Goal: Task Accomplishment & Management: Complete application form

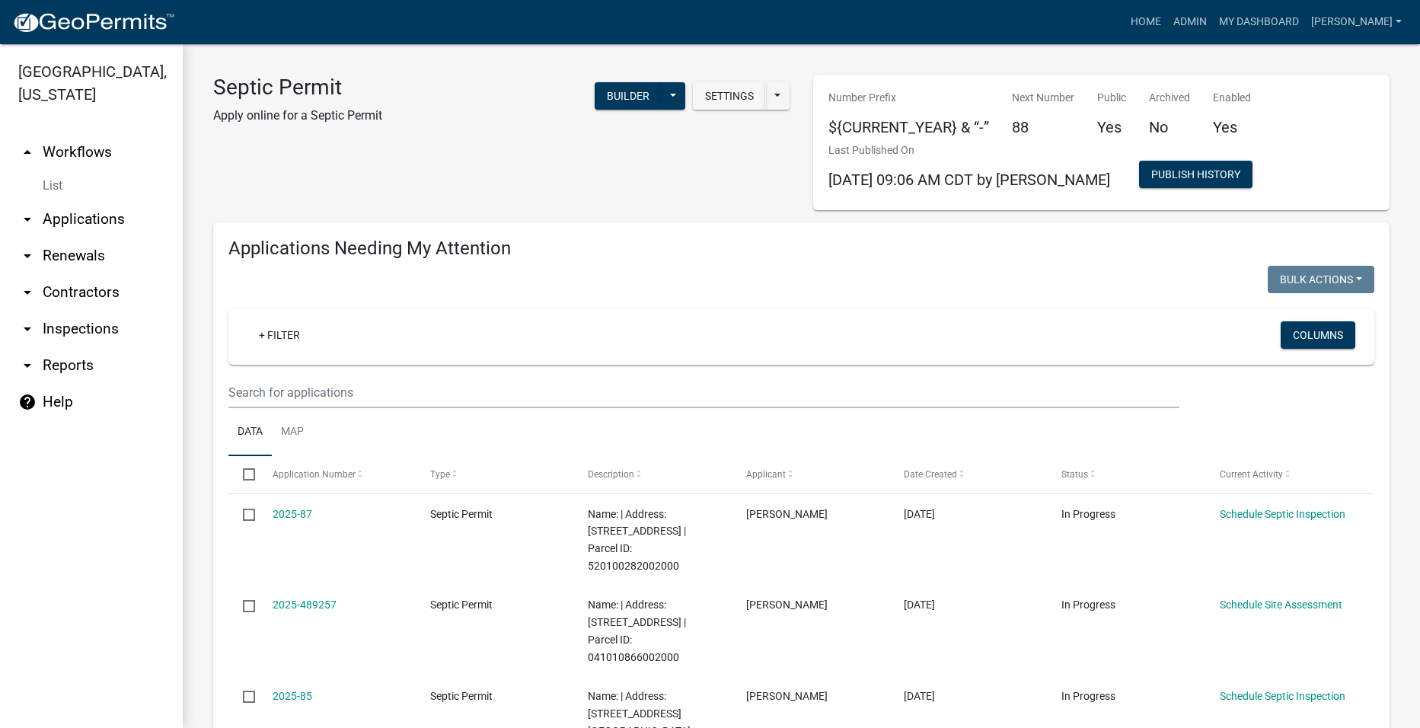
select select "2: 50"
click at [29, 210] on icon "arrow_drop_down" at bounding box center [27, 219] width 18 height 18
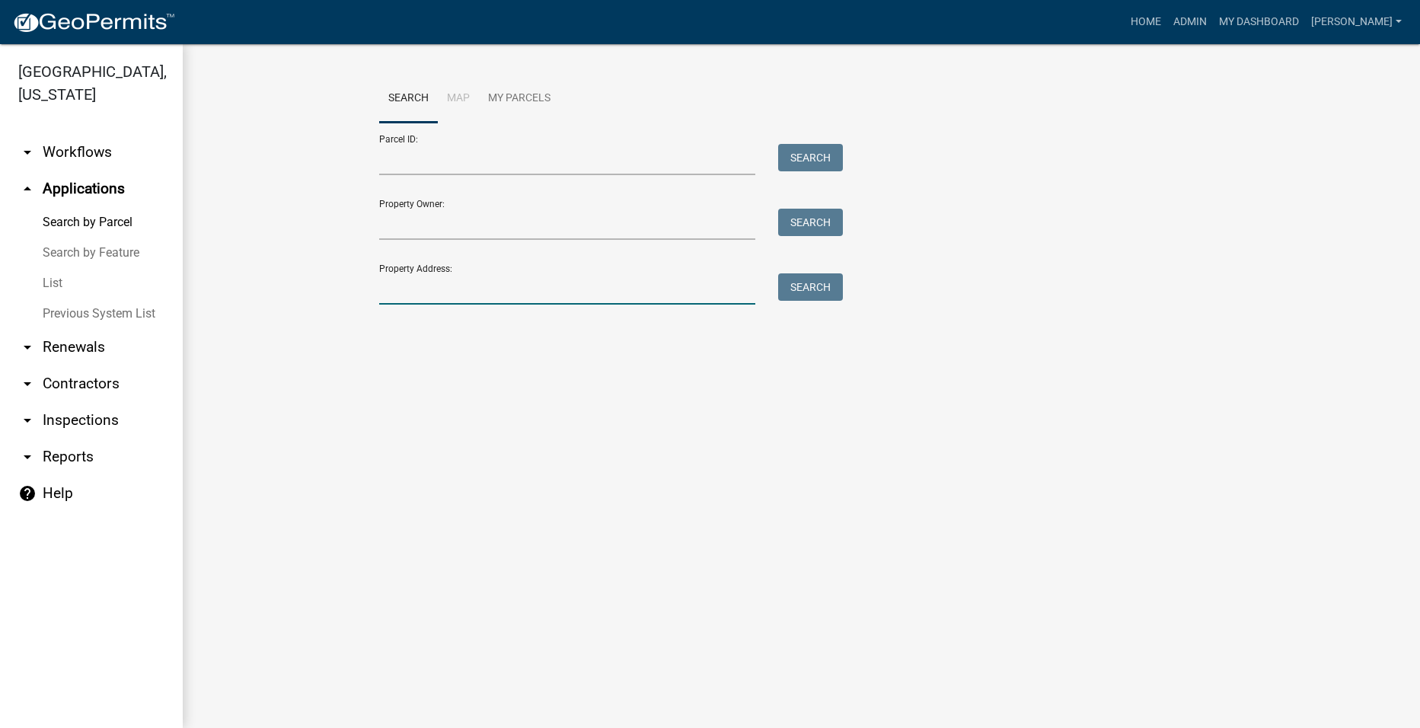
click at [514, 299] on input "Property Address:" at bounding box center [567, 288] width 377 height 31
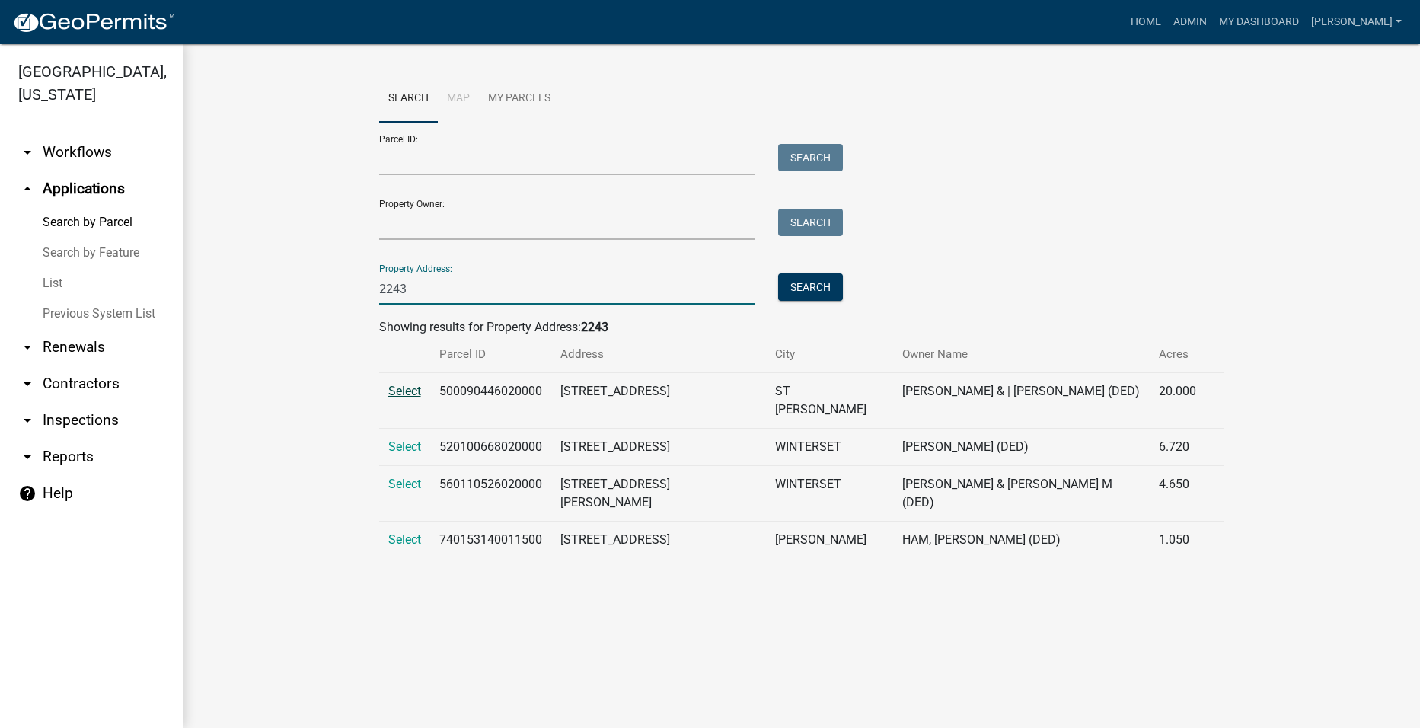
type input "2243"
click at [408, 387] on span "Select" at bounding box center [404, 391] width 33 height 14
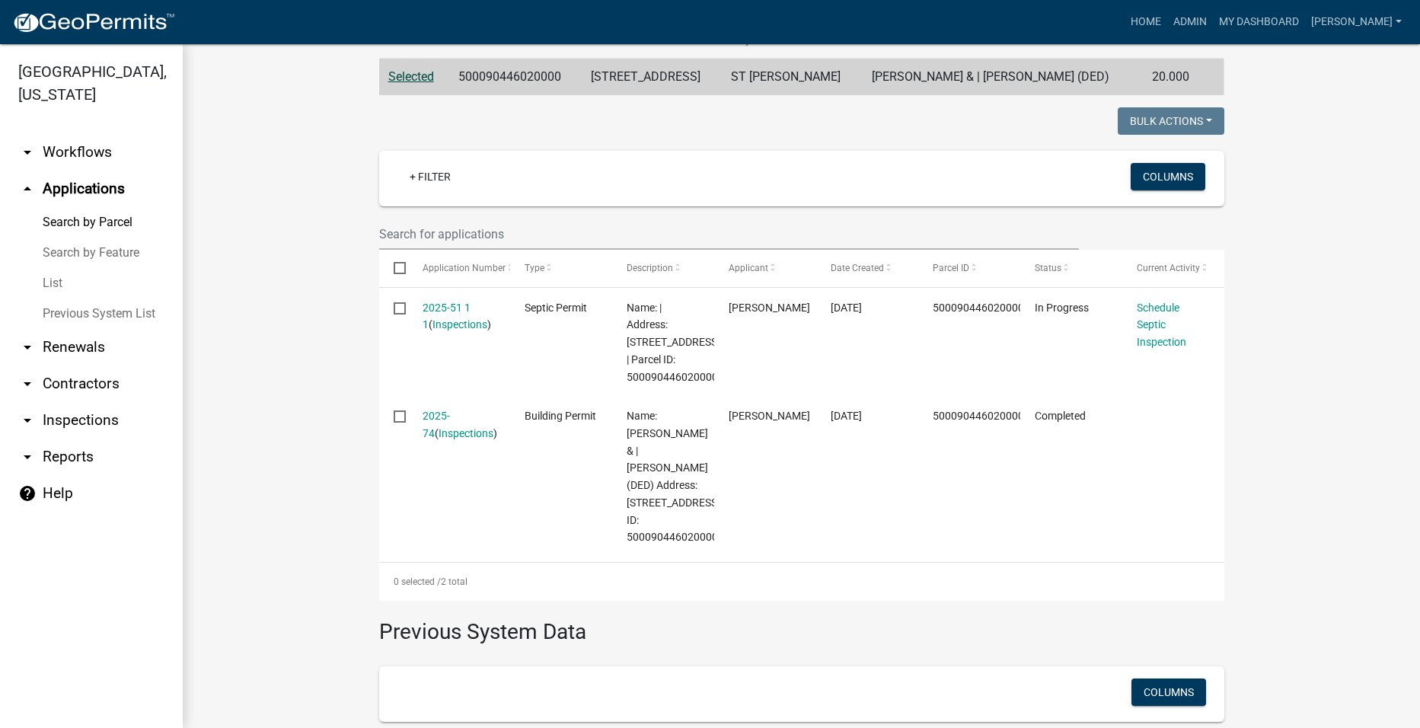
scroll to position [228, 0]
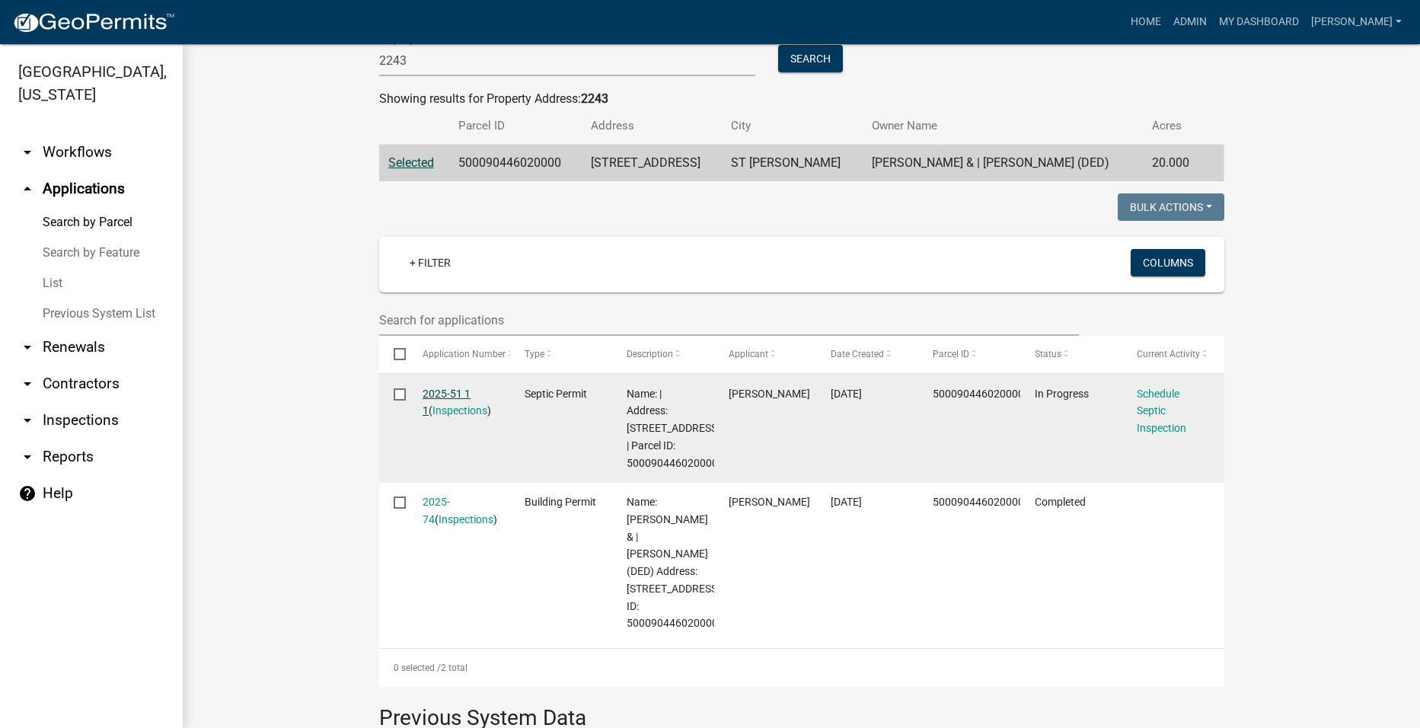
click at [448, 391] on link "2025-51 1 1" at bounding box center [447, 403] width 48 height 30
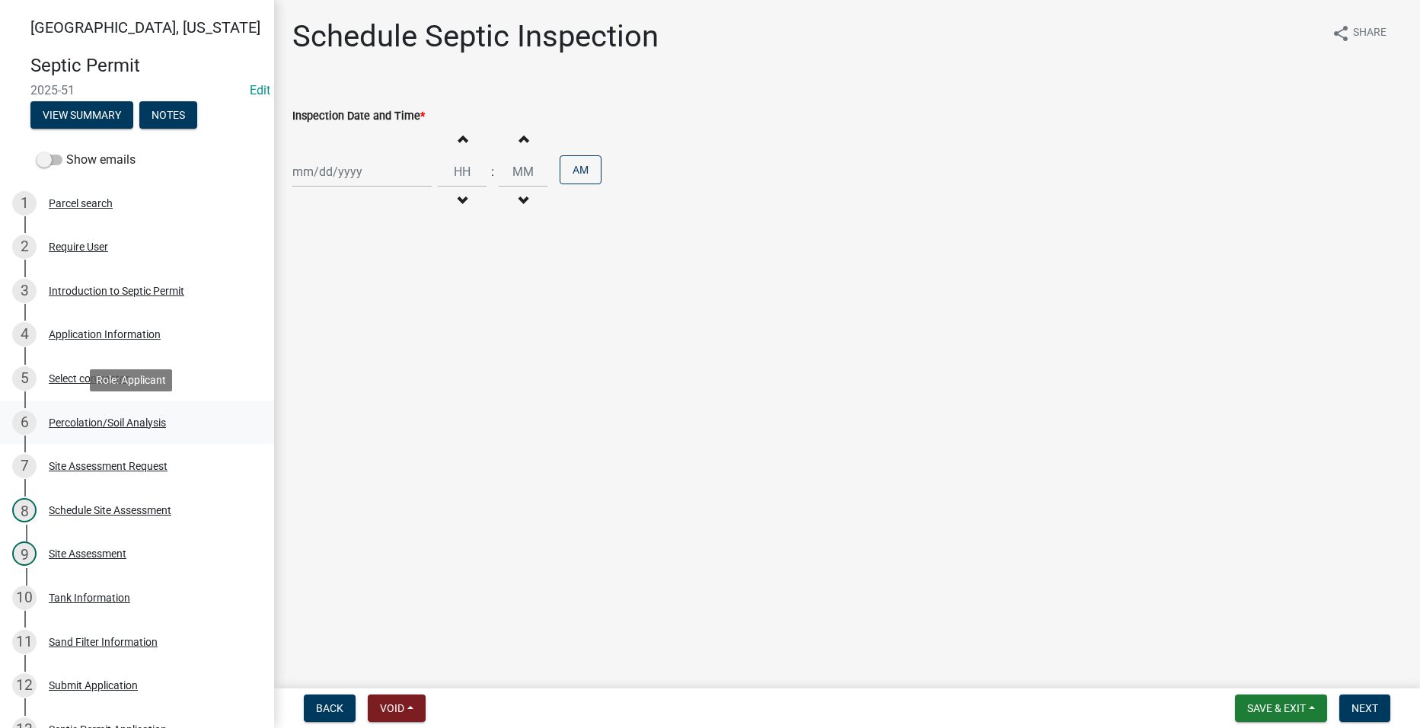
click at [97, 417] on div "Percolation/Soil Analysis" at bounding box center [107, 422] width 117 height 11
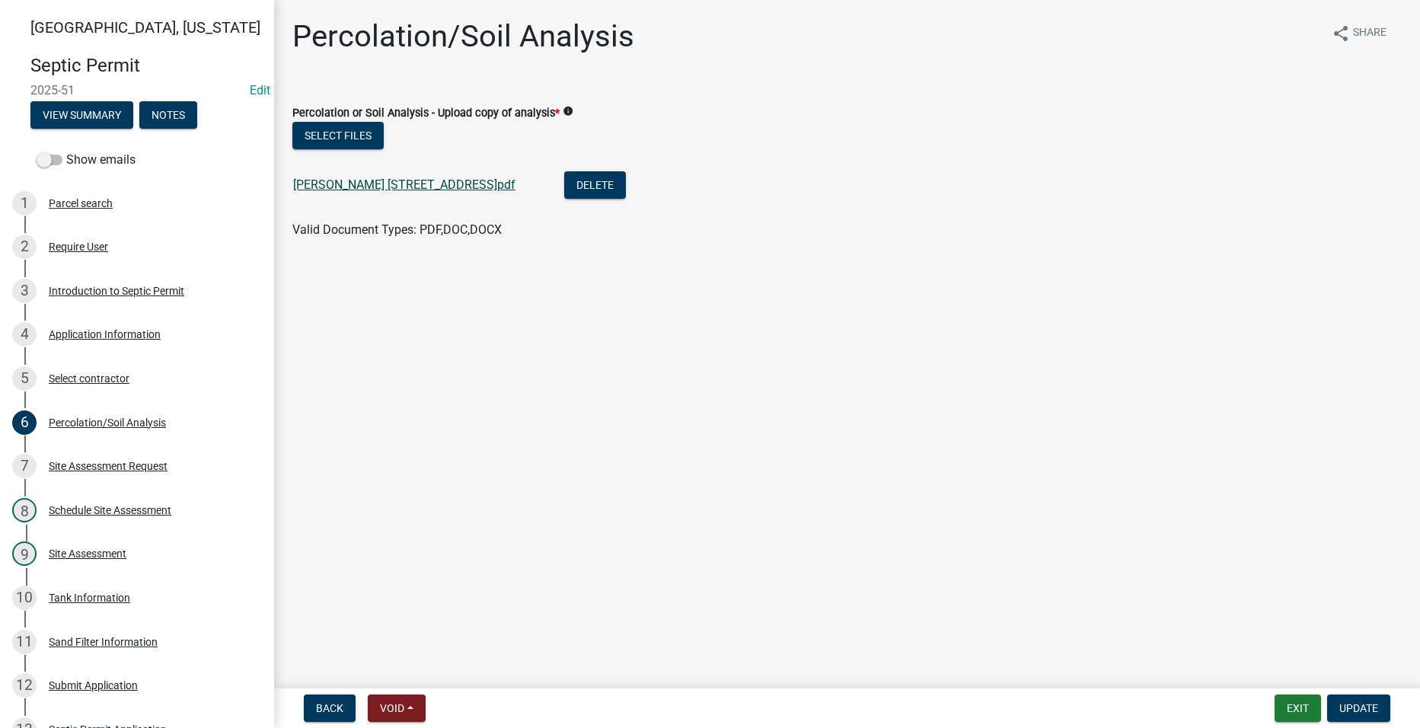
click at [331, 184] on link "[PERSON_NAME] [STREET_ADDRESS]pdf" at bounding box center [404, 184] width 222 height 14
click at [63, 596] on div "Tank Information" at bounding box center [89, 598] width 81 height 11
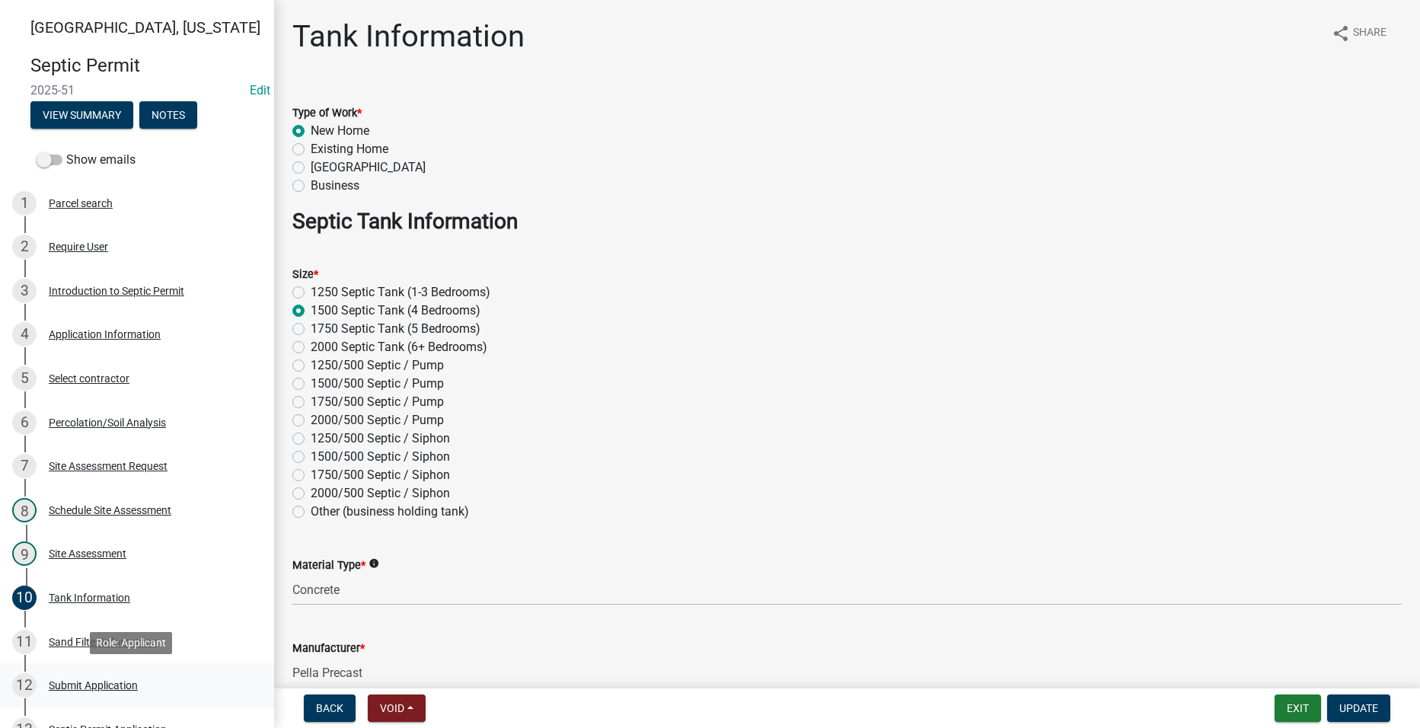
click at [75, 669] on link "12 Submit Application" at bounding box center [137, 685] width 274 height 44
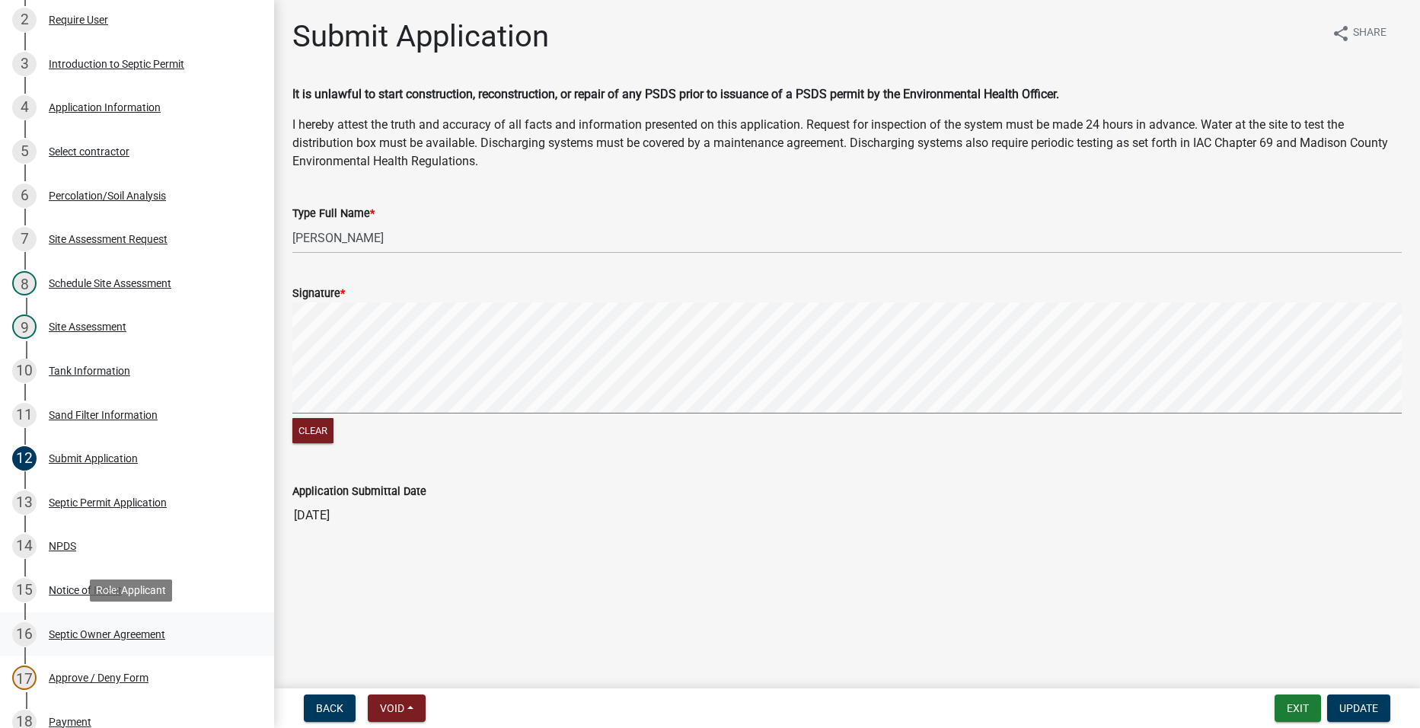
scroll to position [228, 0]
click at [82, 411] on div "Sand Filter Information" at bounding box center [103, 413] width 109 height 11
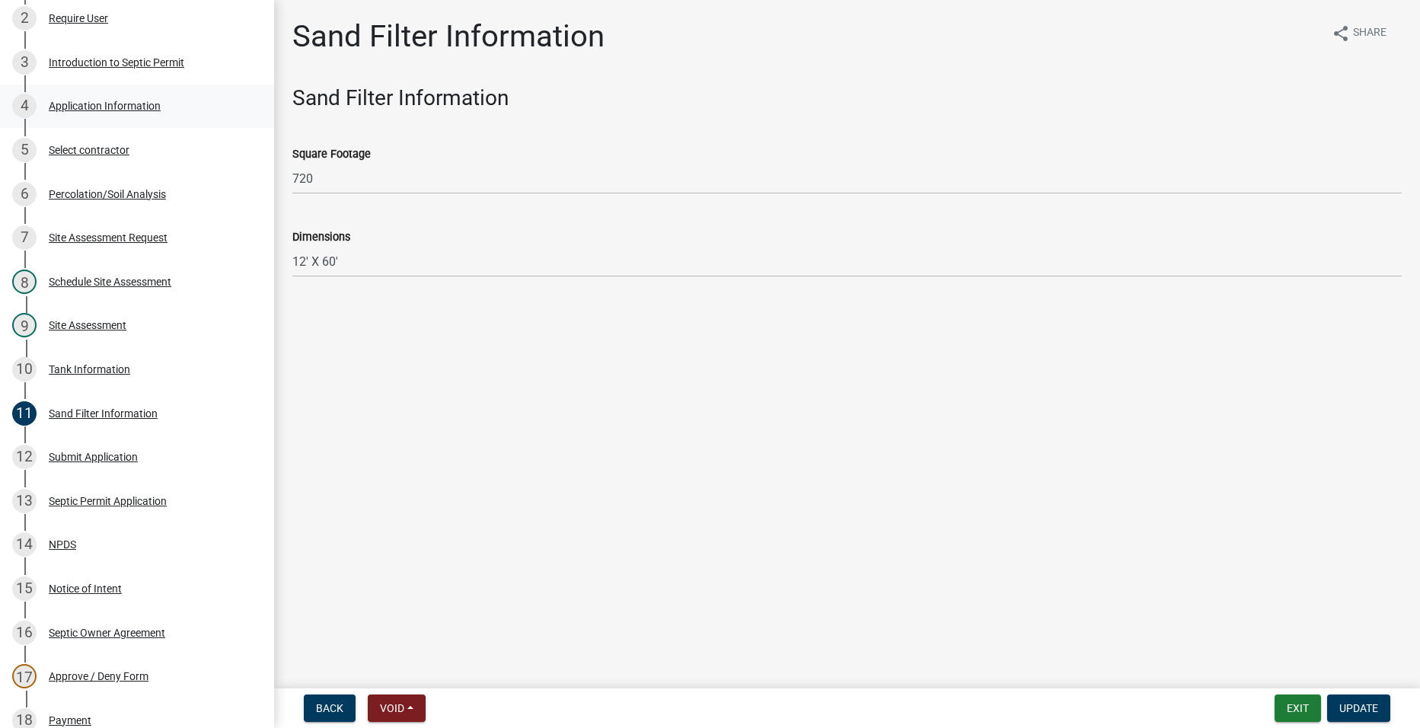
click at [88, 98] on div "4 Application Information" at bounding box center [131, 106] width 238 height 24
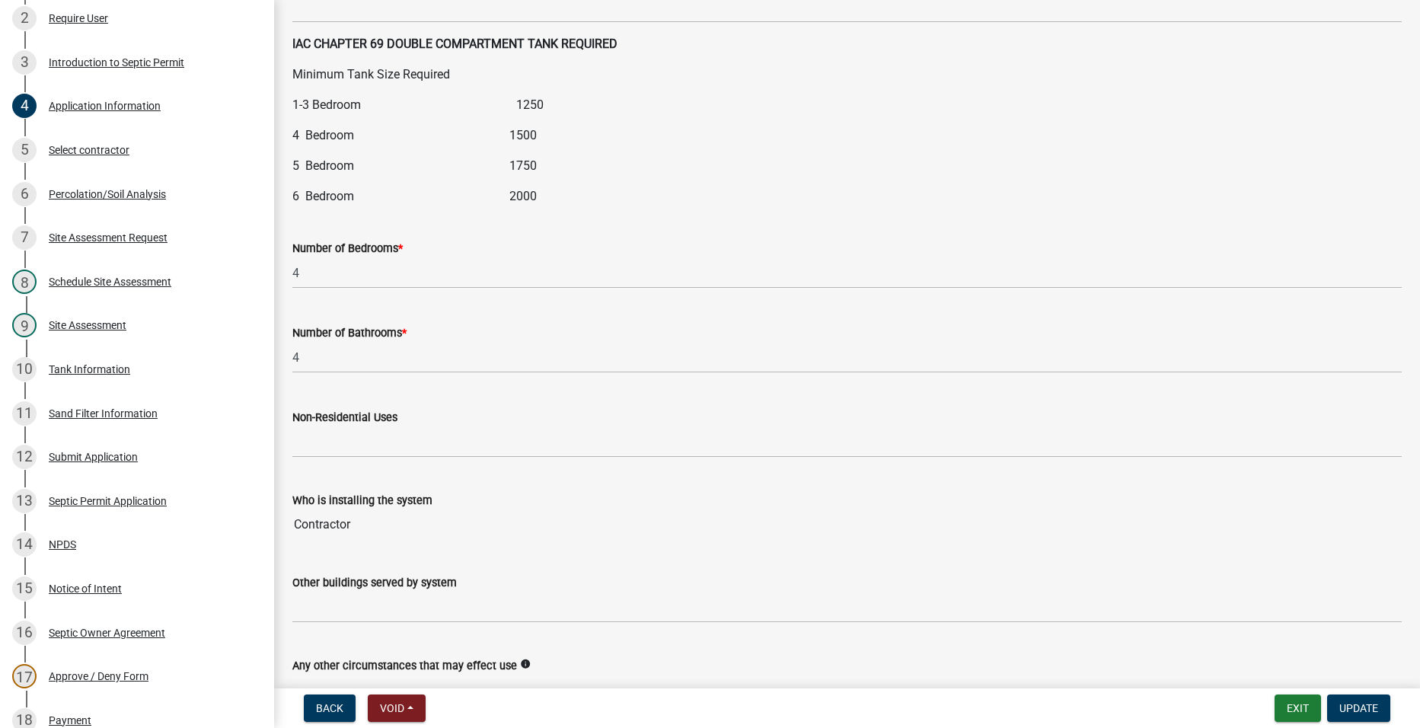
scroll to position [1828, 0]
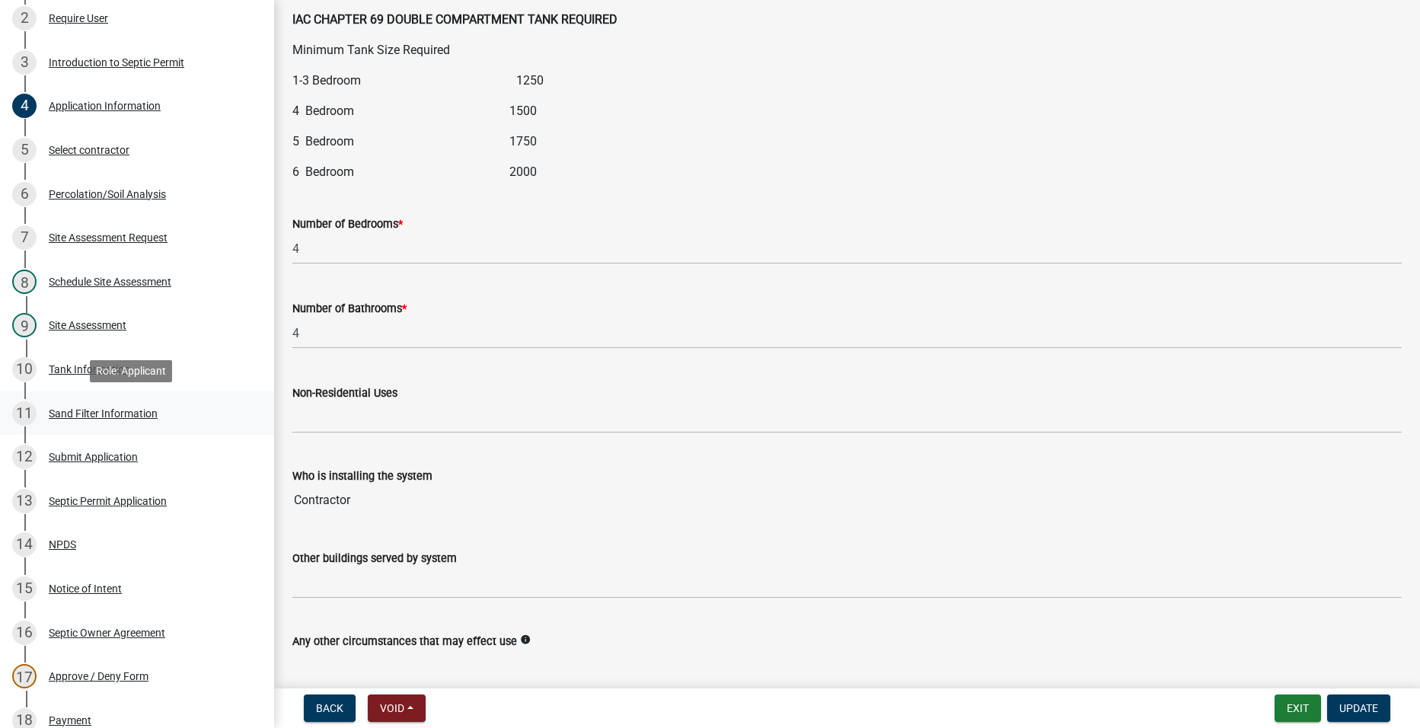
click at [75, 414] on div "Sand Filter Information" at bounding box center [103, 413] width 109 height 11
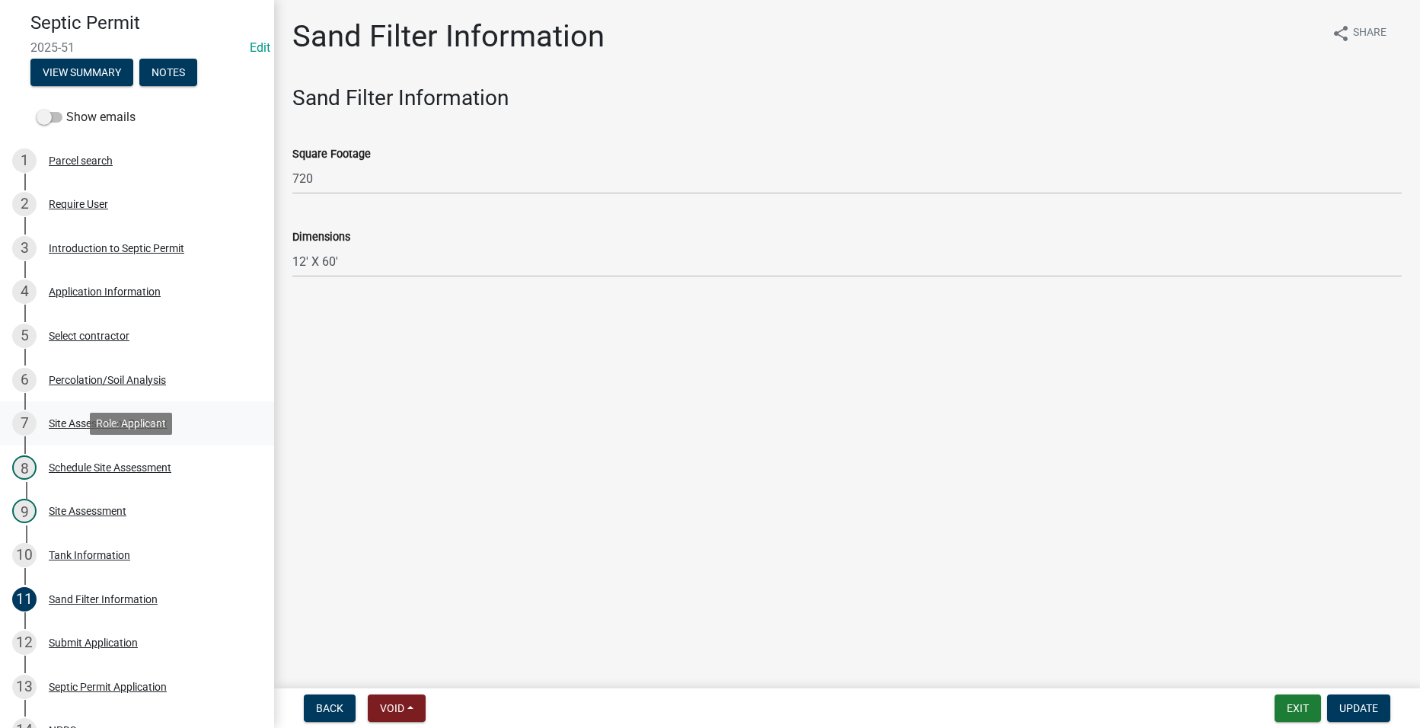
scroll to position [0, 0]
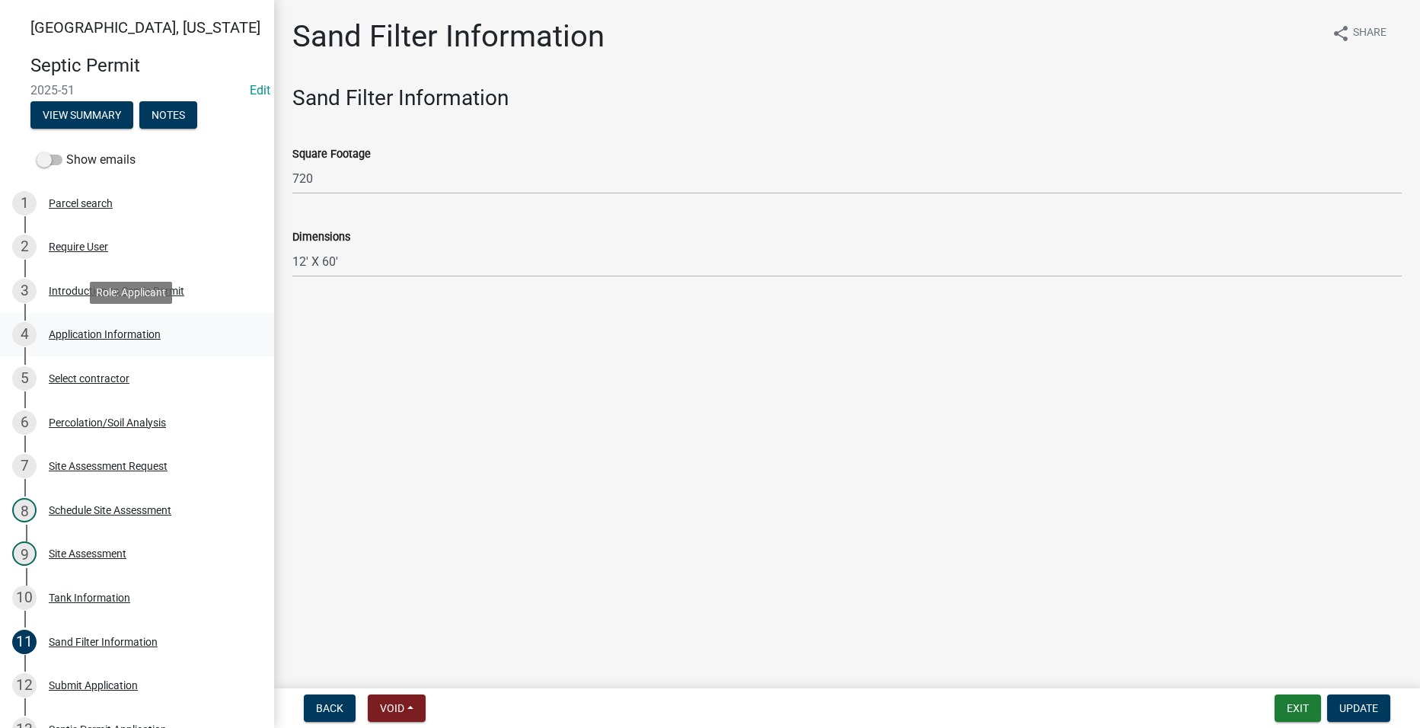
click at [102, 332] on div "Application Information" at bounding box center [105, 334] width 112 height 11
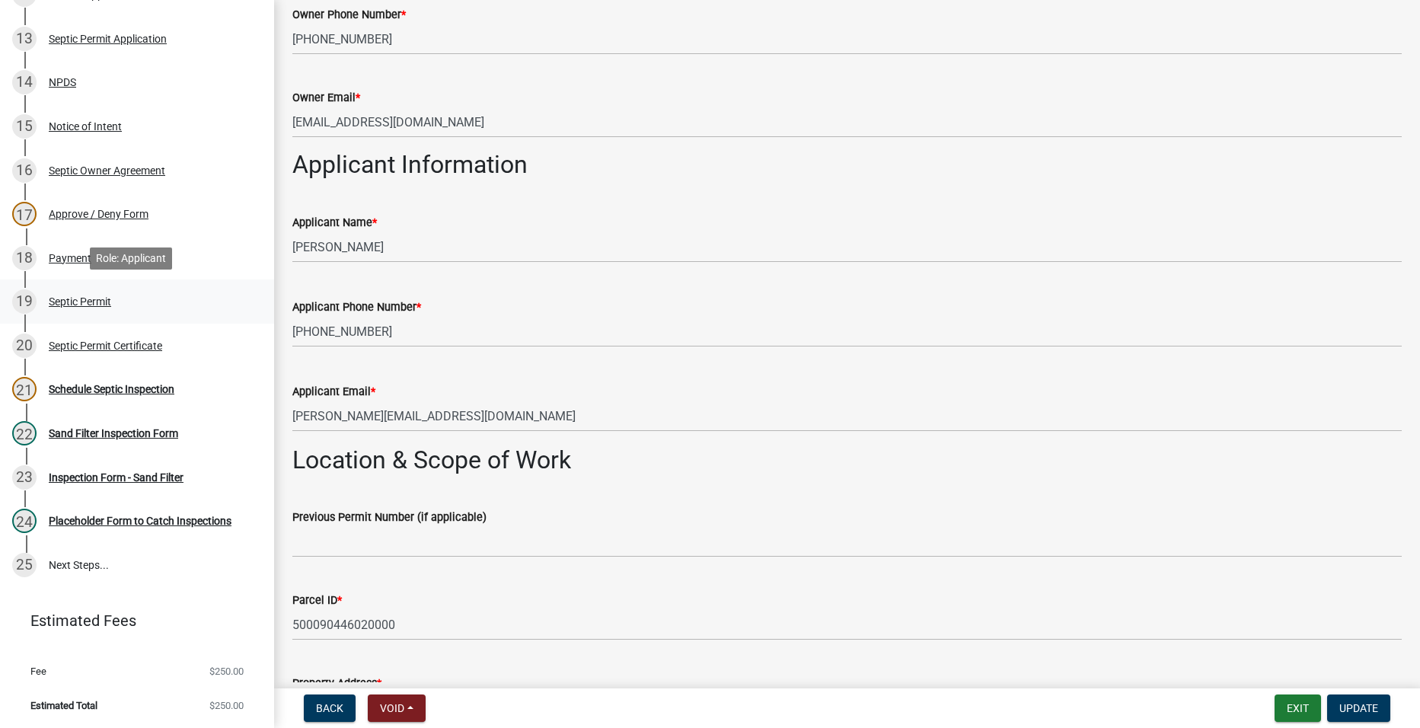
scroll to position [692, 0]
click at [70, 340] on div "Septic Permit Certificate" at bounding box center [105, 345] width 113 height 11
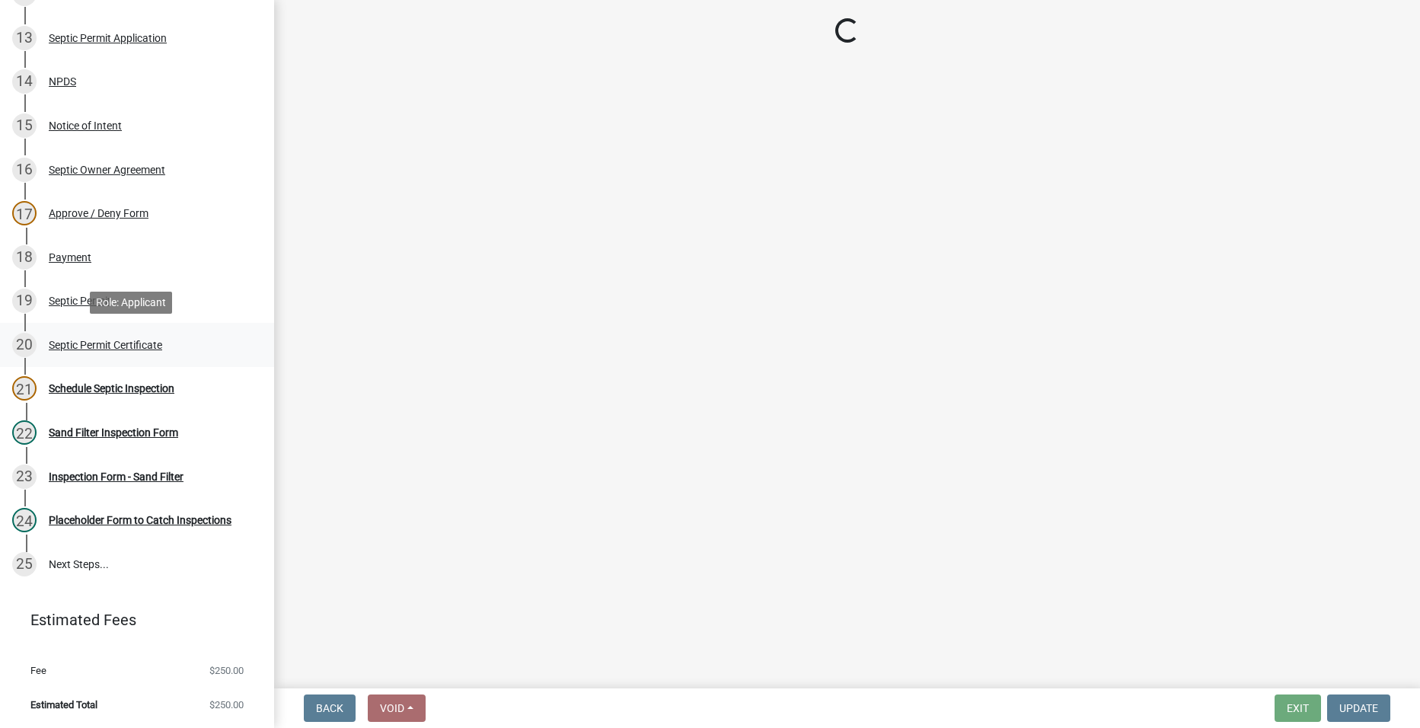
scroll to position [0, 0]
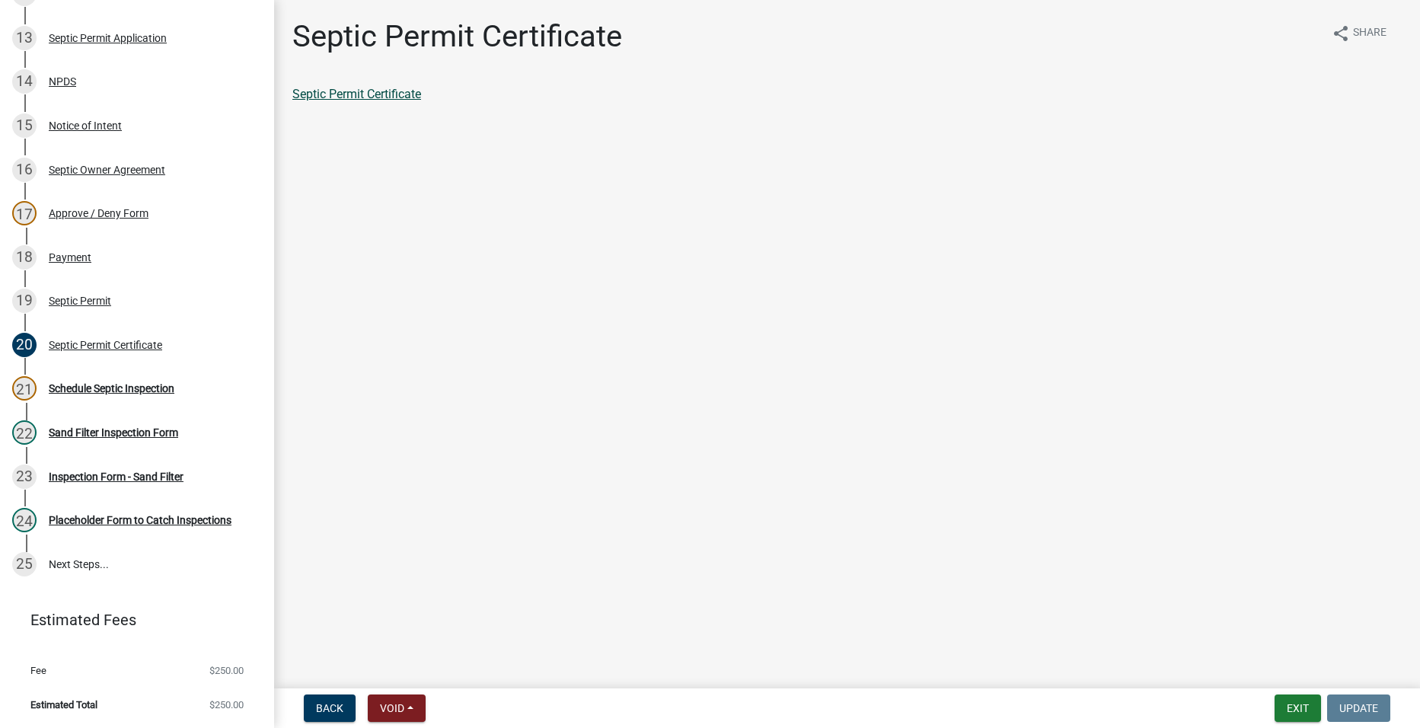
click at [382, 91] on link "Septic Permit Certificate" at bounding box center [356, 94] width 129 height 14
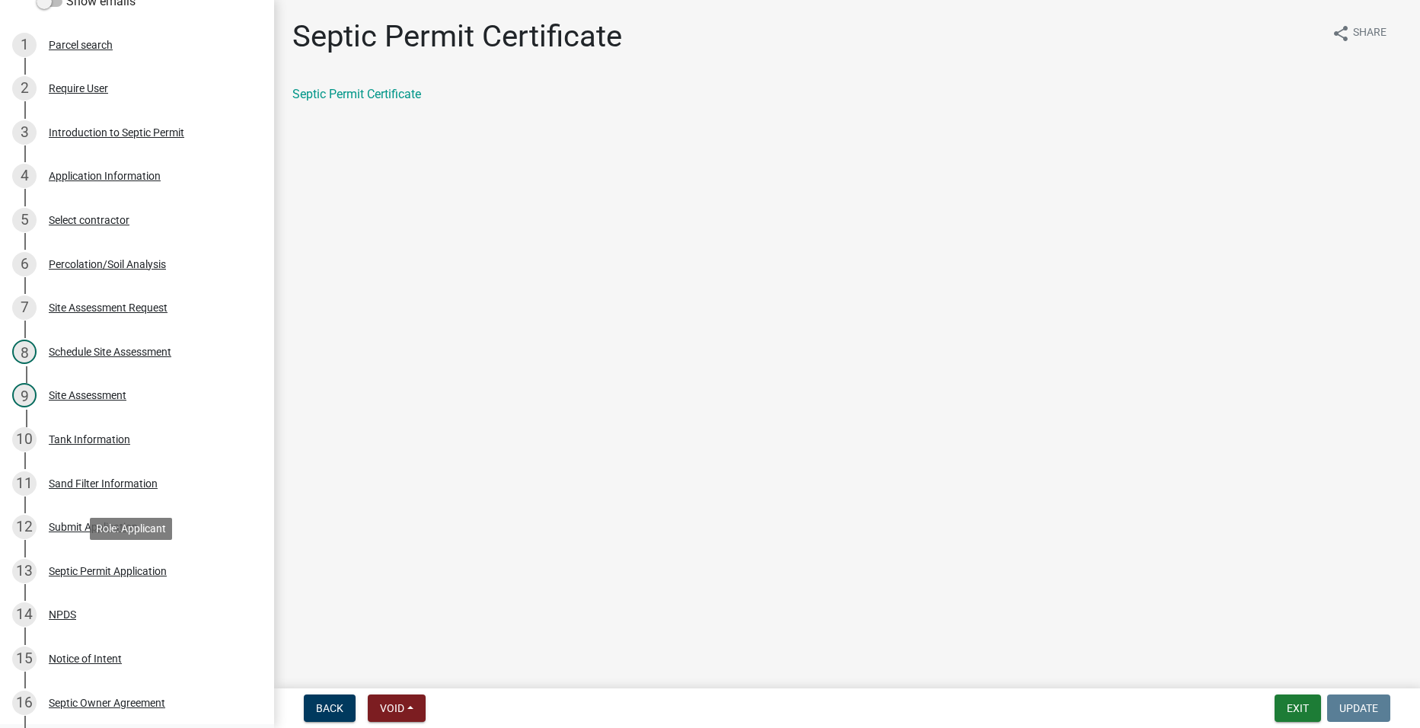
scroll to position [311, 0]
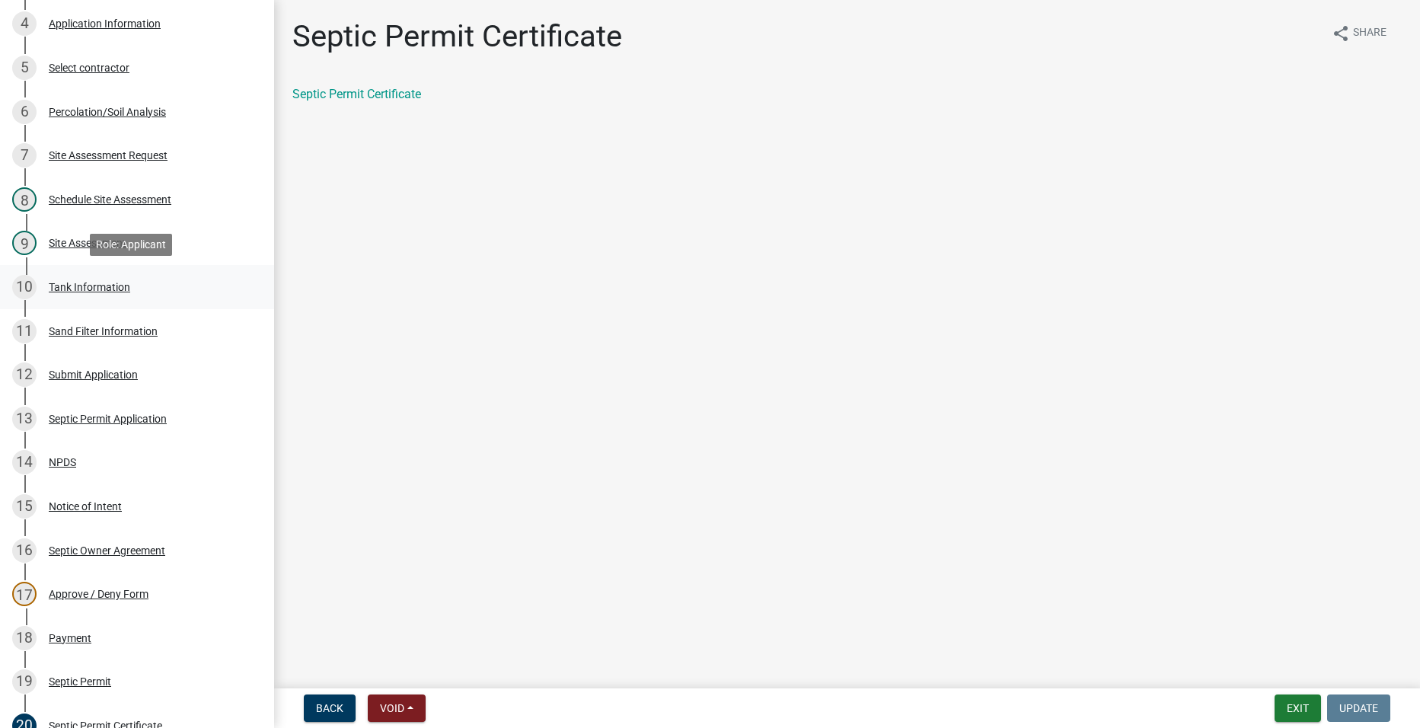
click at [95, 289] on div "Tank Information" at bounding box center [89, 287] width 81 height 11
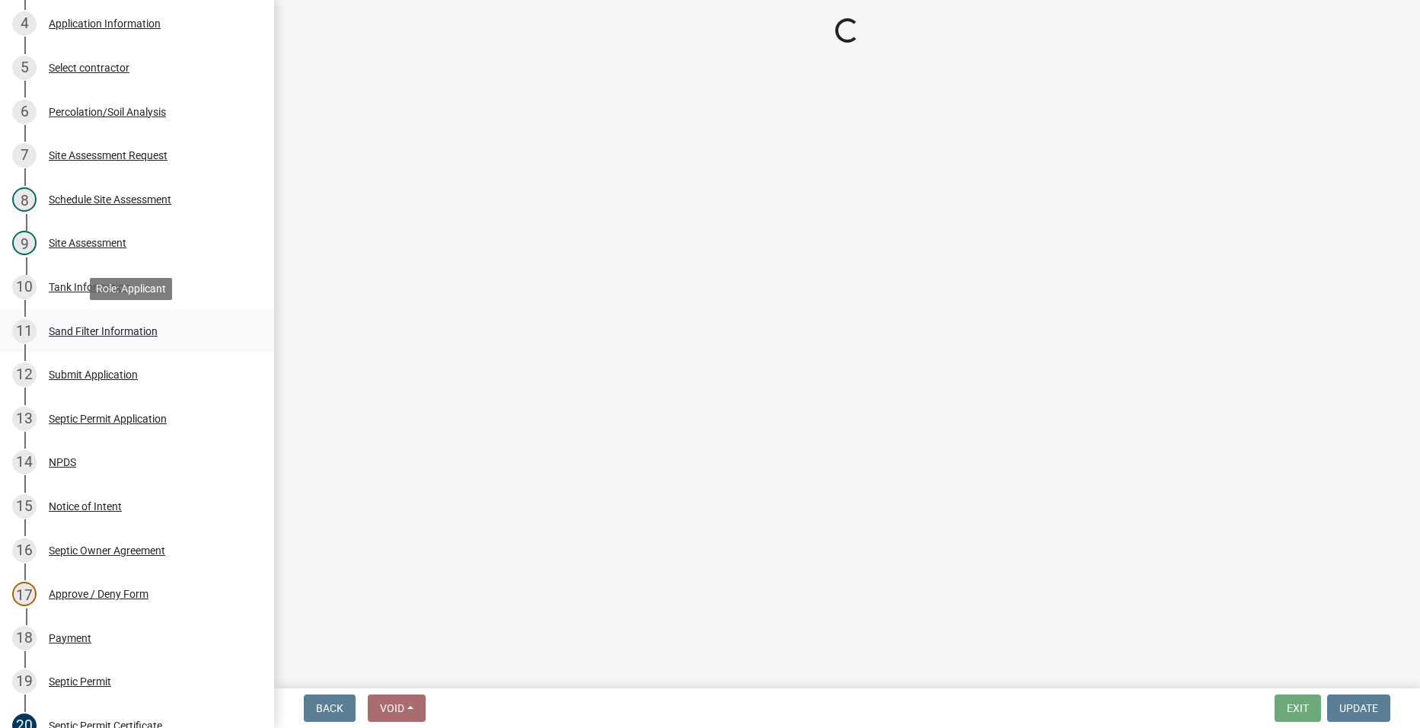
click at [106, 334] on div "Sand Filter Information" at bounding box center [103, 331] width 109 height 11
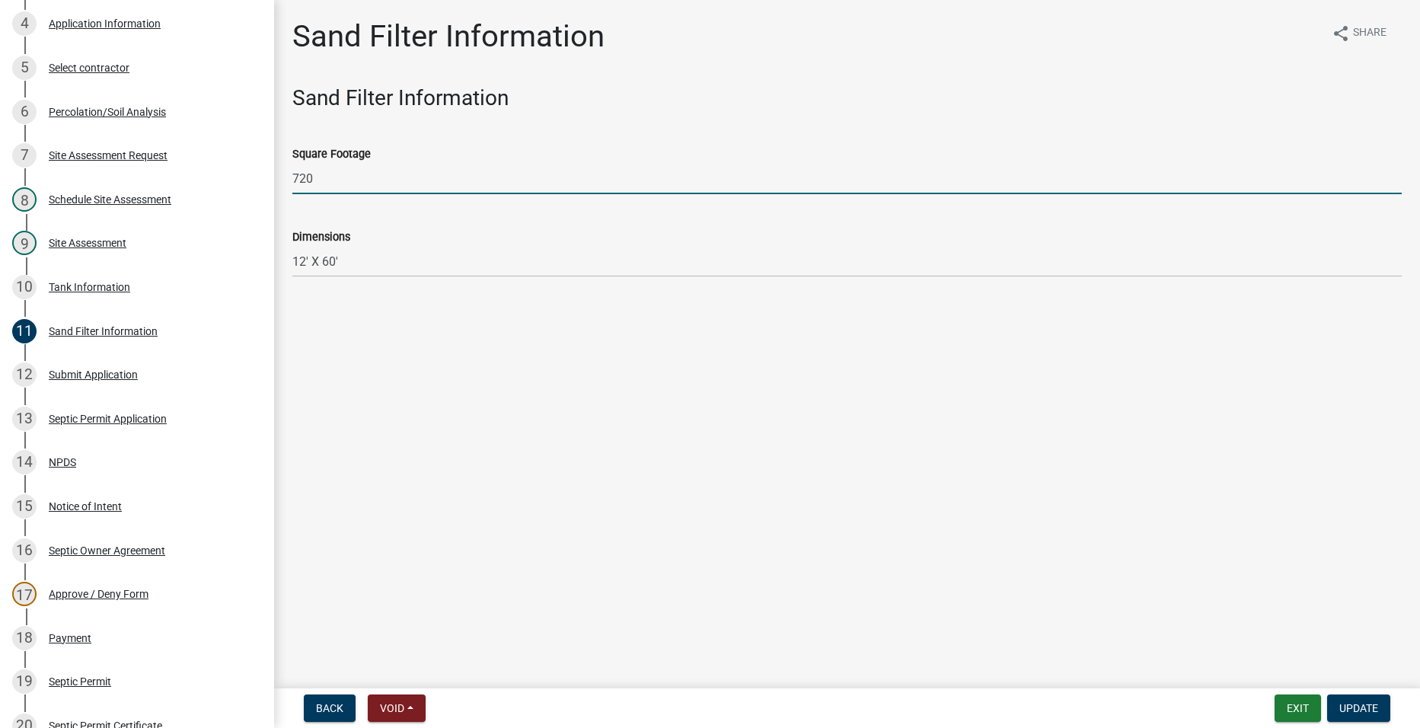
click at [315, 171] on input "720" at bounding box center [847, 178] width 1110 height 31
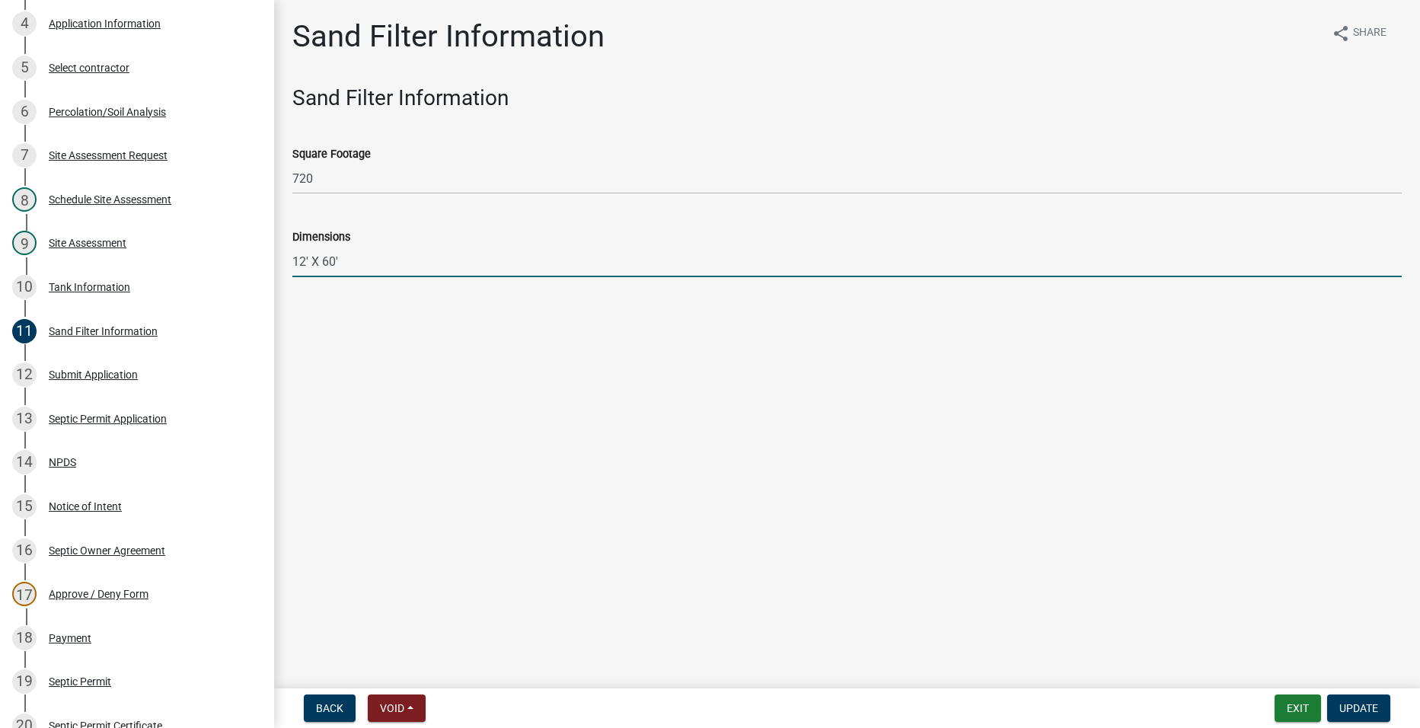
drag, startPoint x: 356, startPoint y: 250, endPoint x: 347, endPoint y: 254, distance: 9.2
click at [348, 254] on input "12' X 60'" at bounding box center [847, 261] width 1110 height 31
click at [78, 270] on link "10 Tank Information" at bounding box center [137, 287] width 274 height 44
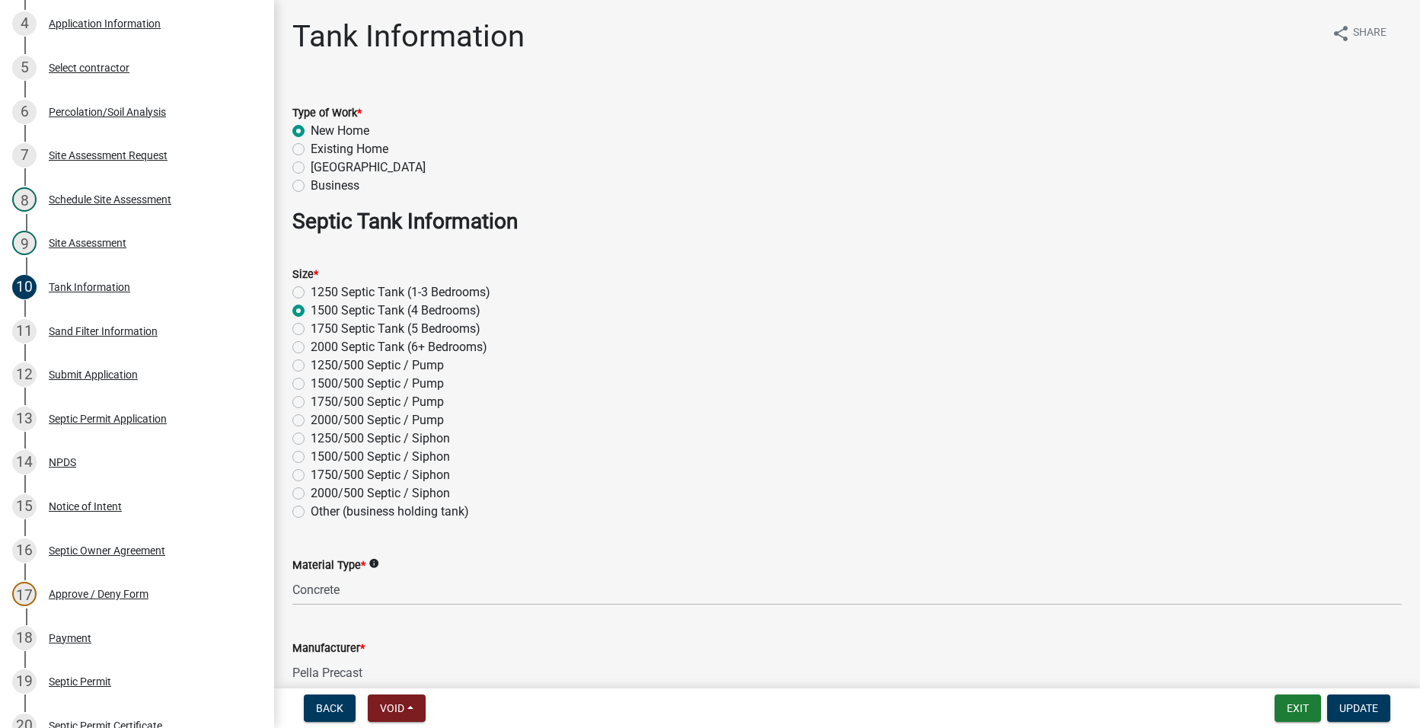
click at [311, 462] on label "1500/500 Septic / Siphon" at bounding box center [380, 457] width 139 height 18
click at [311, 458] on input "1500/500 Septic / Siphon" at bounding box center [316, 453] width 10 height 10
radio input "true"
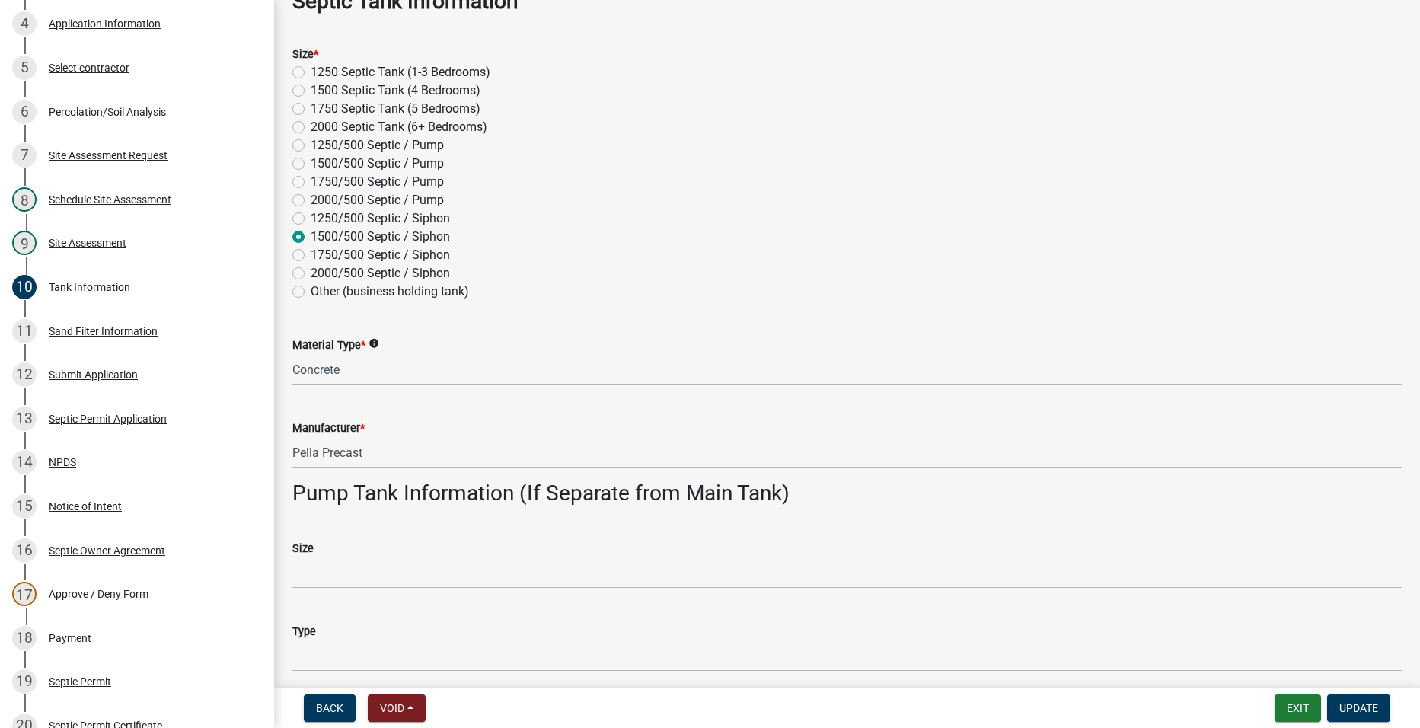
scroll to position [228, 0]
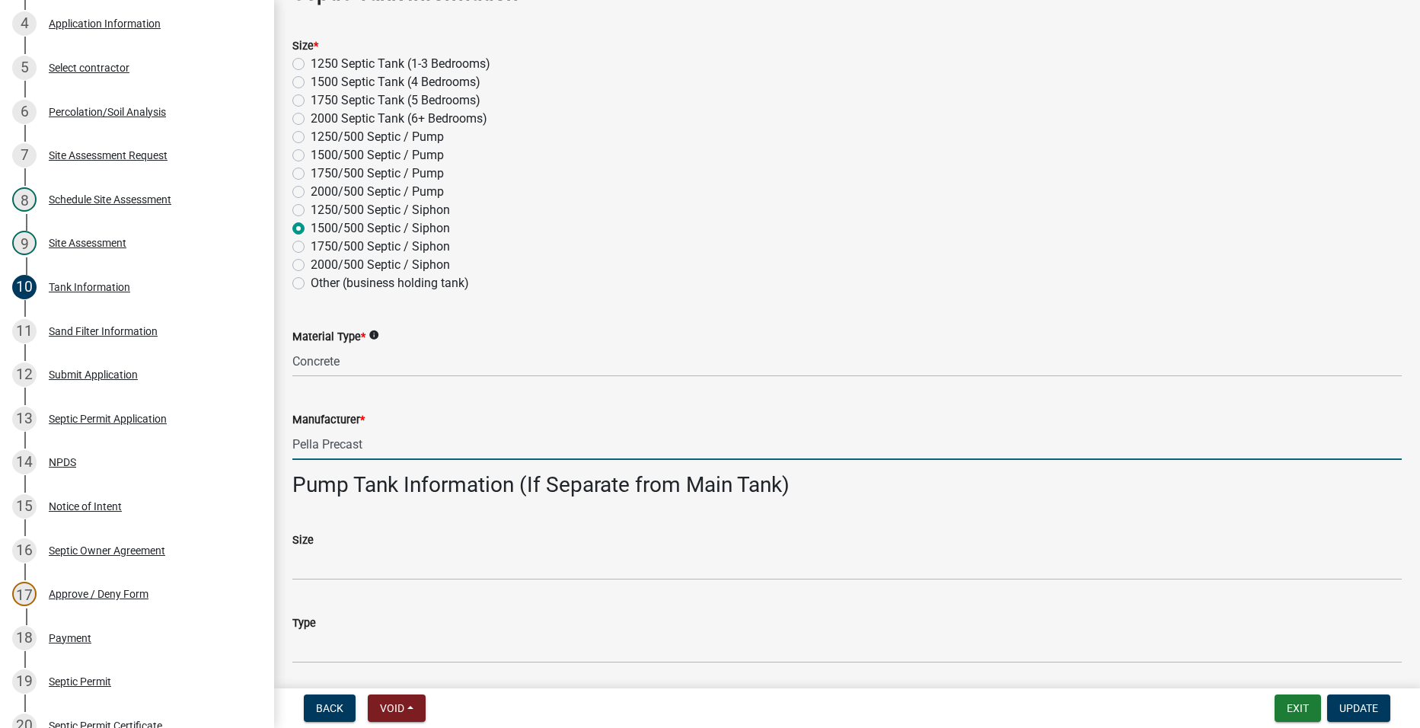
drag, startPoint x: 377, startPoint y: 436, endPoint x: 300, endPoint y: 440, distance: 77.0
click at [300, 440] on input "Pella Precast" at bounding box center [847, 444] width 1110 height 31
click at [326, 446] on input "Pella Precast" at bounding box center [847, 444] width 1110 height 31
drag, startPoint x: 318, startPoint y: 443, endPoint x: 295, endPoint y: 437, distance: 23.6
click at [295, 437] on input "Pella Precast" at bounding box center [847, 444] width 1110 height 31
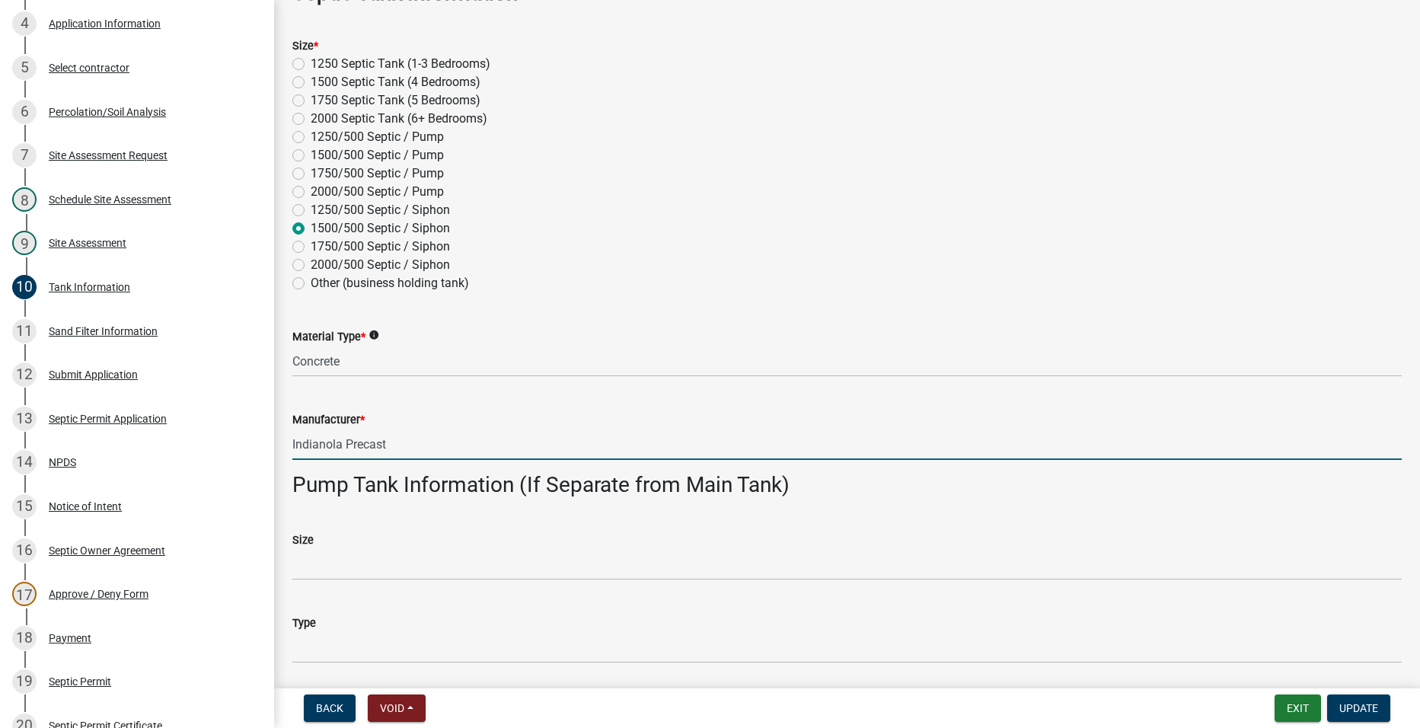
scroll to position [685, 0]
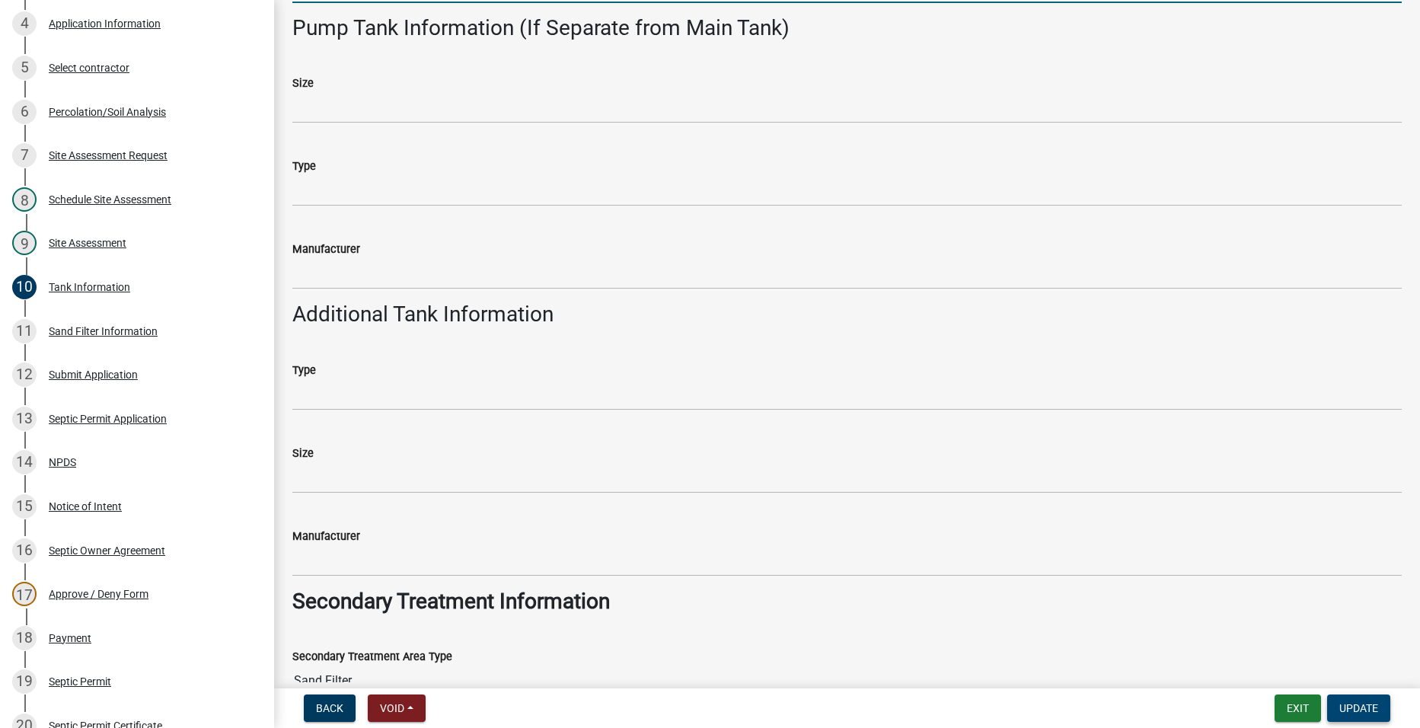
type input "Indianola Precast"
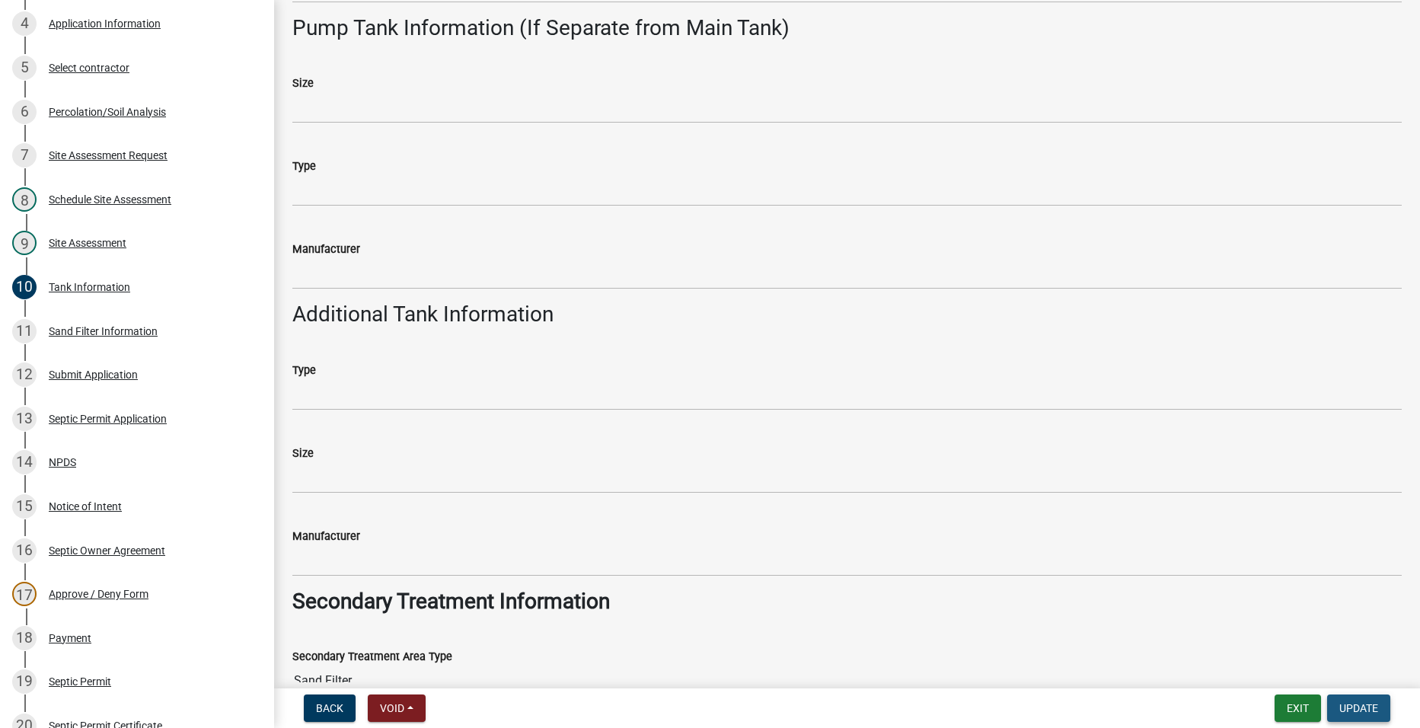
click at [1354, 702] on span "Update" at bounding box center [1359, 708] width 39 height 12
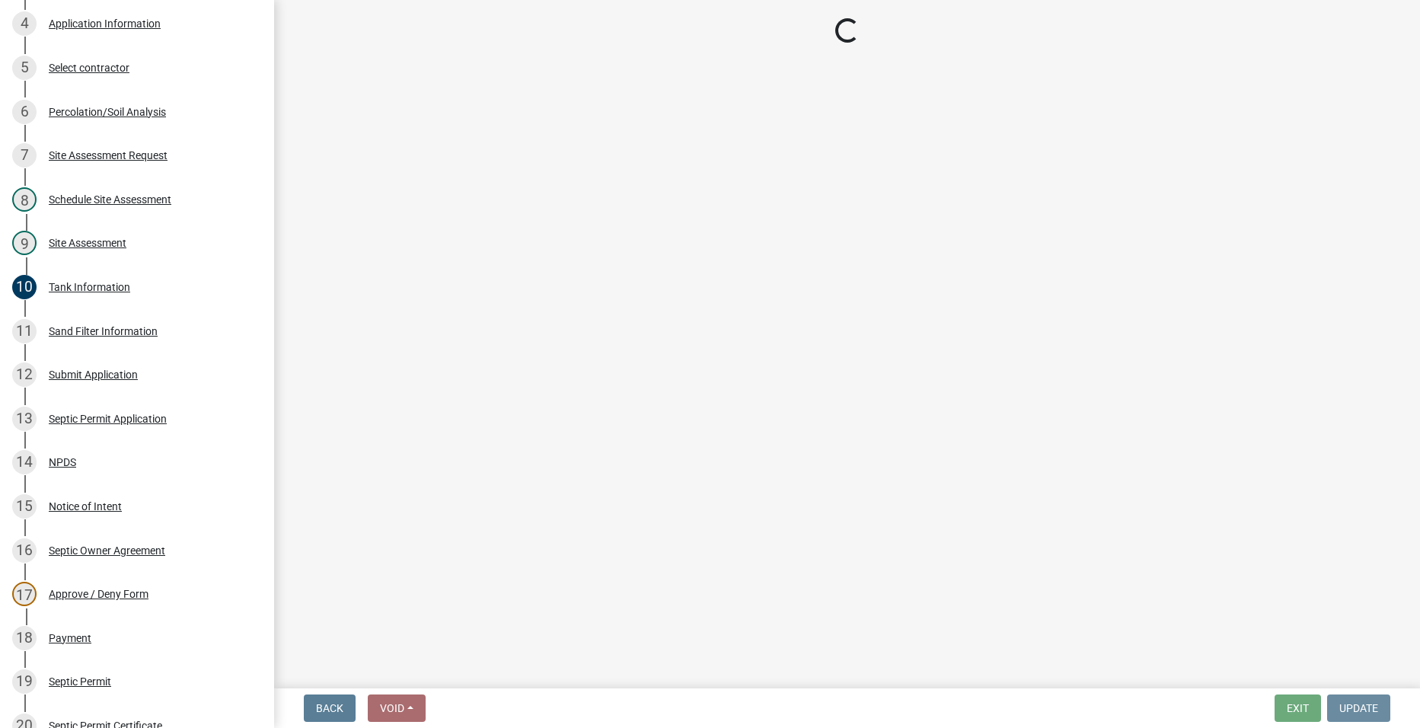
scroll to position [0, 0]
